Goal: Navigation & Orientation: Find specific page/section

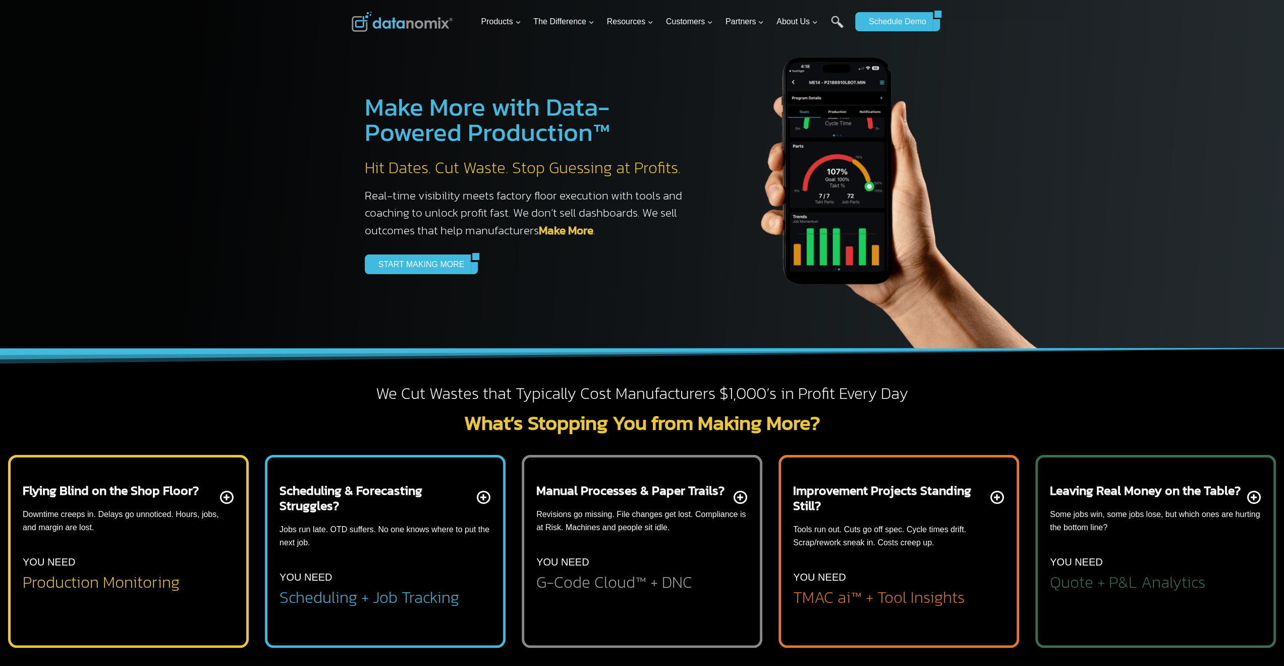
click at [0, 0] on link "Approved Partners" at bounding box center [0, 0] width 0 height 0
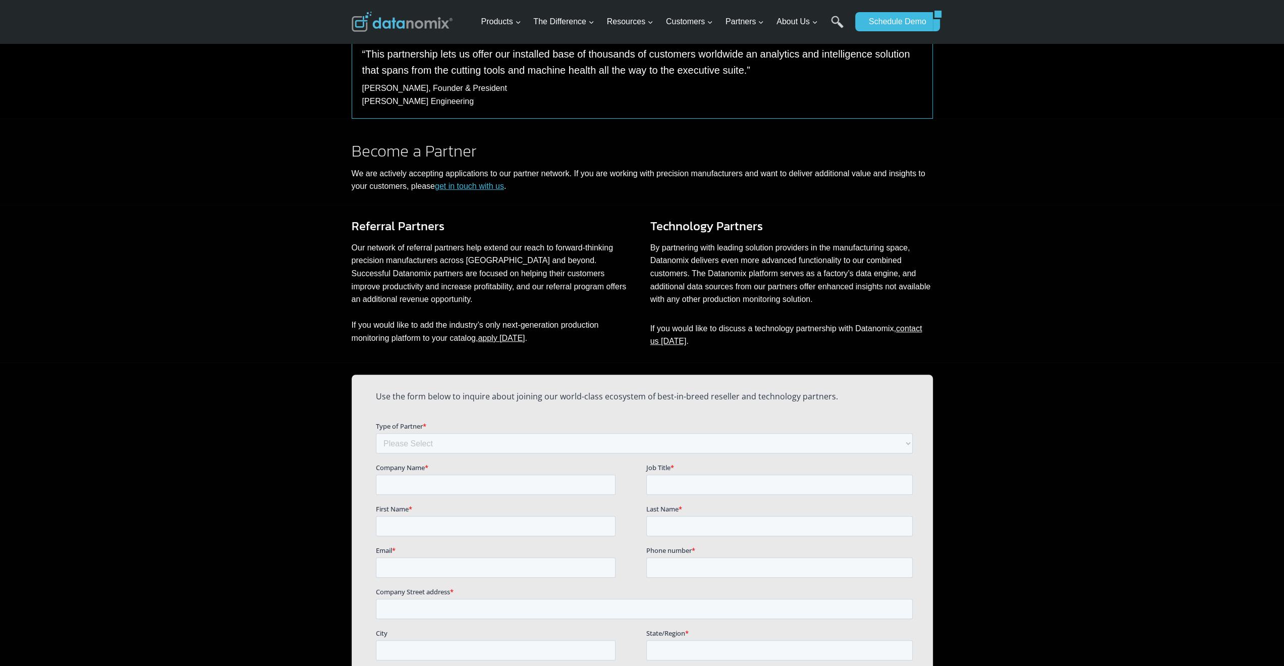
scroll to position [390, 0]
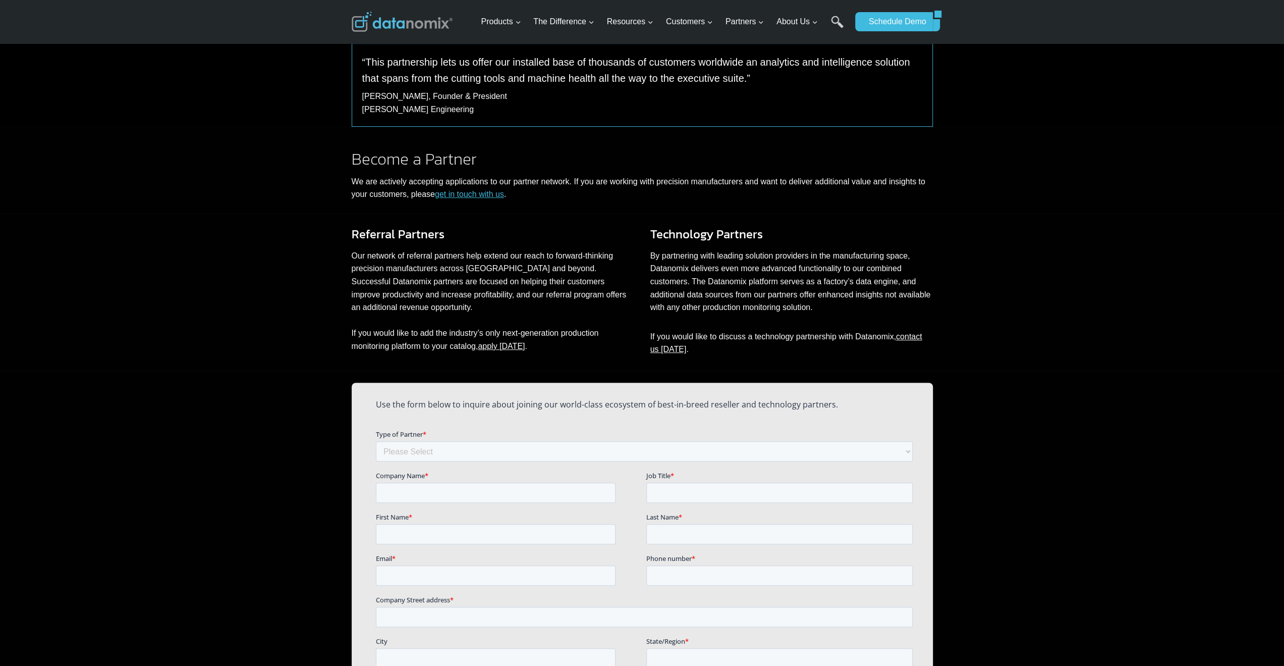
click at [0, 0] on link "Mobile App" at bounding box center [0, 0] width 0 height 0
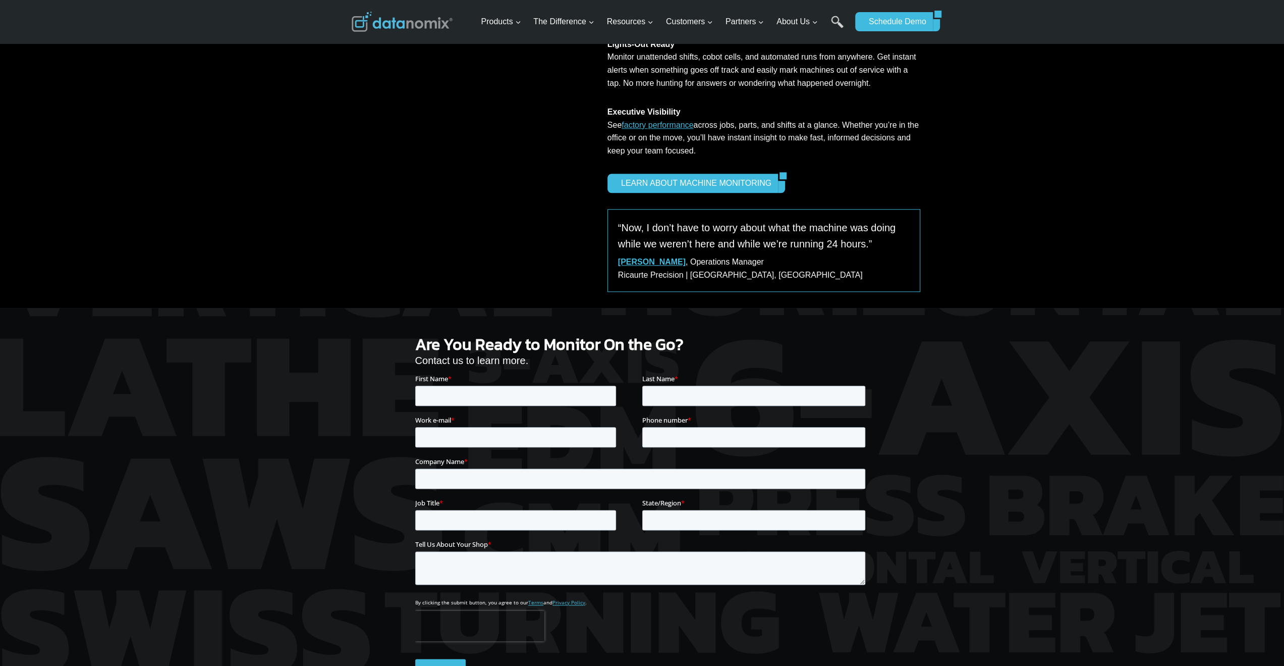
scroll to position [1009, 0]
